Goal: Information Seeking & Learning: Learn about a topic

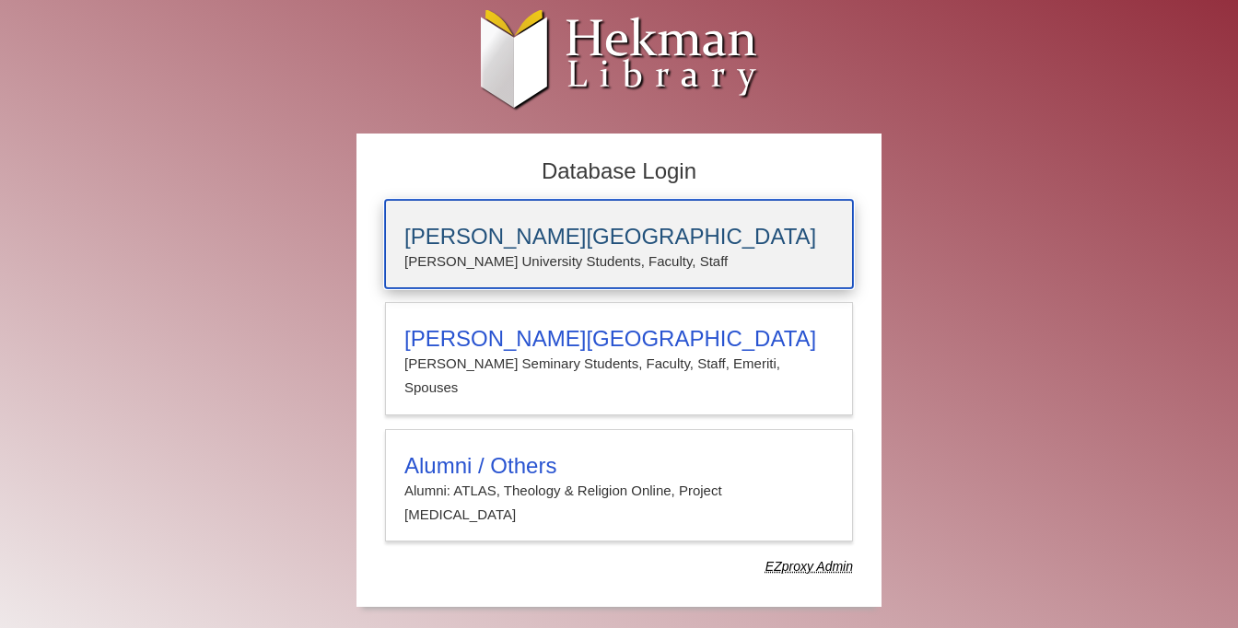
click at [671, 238] on h3 "[PERSON_NAME][GEOGRAPHIC_DATA]" at bounding box center [618, 237] width 429 height 26
click at [498, 250] on p "[PERSON_NAME] University Students, Faculty, Staff" at bounding box center [618, 262] width 429 height 24
click at [465, 240] on h3 "[PERSON_NAME][GEOGRAPHIC_DATA]" at bounding box center [618, 237] width 429 height 26
click at [478, 265] on p "[PERSON_NAME] University Students, Faculty, Staff" at bounding box center [618, 262] width 429 height 24
